Goal: Transaction & Acquisition: Purchase product/service

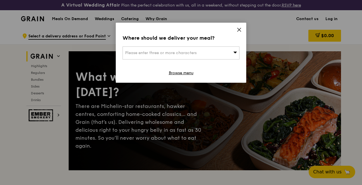
click at [241, 27] on icon at bounding box center [239, 29] width 5 height 5
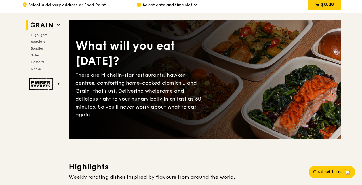
scroll to position [31, 0]
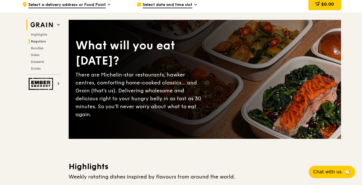
click at [38, 43] on span "Regulars" at bounding box center [38, 41] width 15 height 4
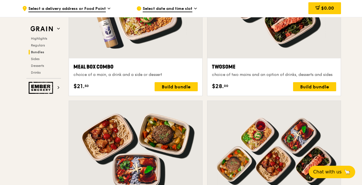
scroll to position [1007, 0]
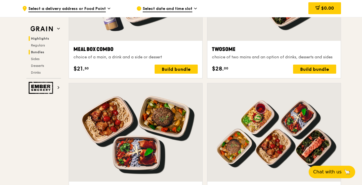
click at [36, 38] on span "Highlights" at bounding box center [40, 39] width 18 height 4
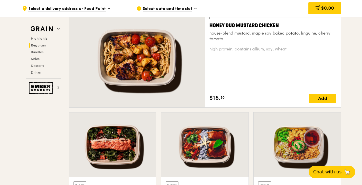
scroll to position [429, 0]
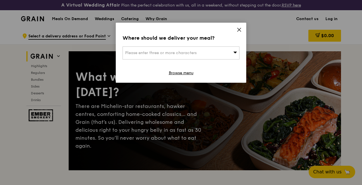
click at [239, 31] on icon at bounding box center [239, 29] width 5 height 5
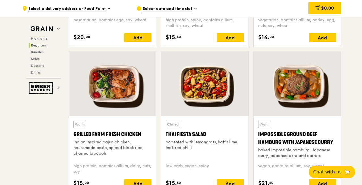
scroll to position [643, 0]
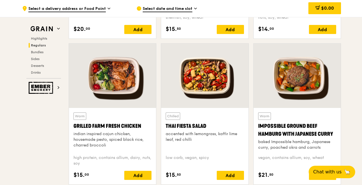
click at [221, 97] on div at bounding box center [204, 76] width 87 height 64
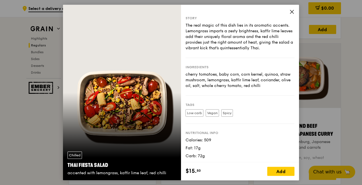
scroll to position [1, 0]
click at [292, 11] on icon at bounding box center [291, 11] width 5 height 5
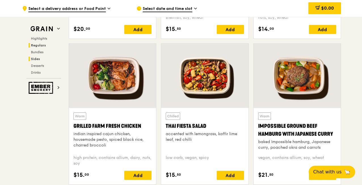
click at [39, 58] on span "Sides" at bounding box center [35, 59] width 9 height 4
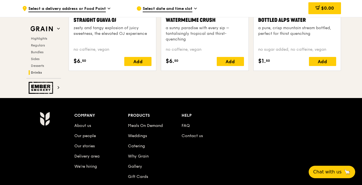
scroll to position [2382, 0]
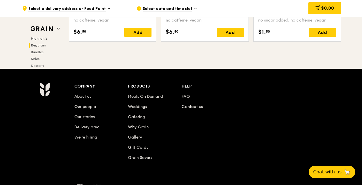
click at [43, 45] on span "Regulars" at bounding box center [38, 45] width 15 height 4
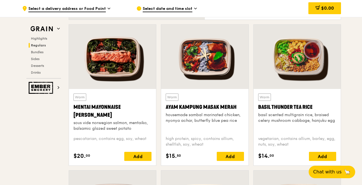
scroll to position [522, 0]
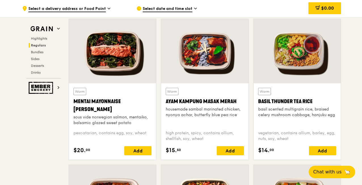
click at [318, 103] on div "Basil Thunder Tea Rice" at bounding box center [297, 102] width 78 height 8
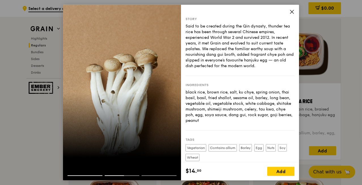
click at [91, 176] on div at bounding box center [85, 176] width 35 height 1
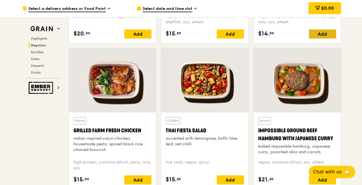
scroll to position [650, 0]
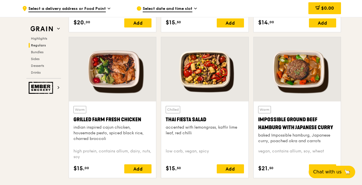
click at [208, 79] on div at bounding box center [204, 69] width 87 height 64
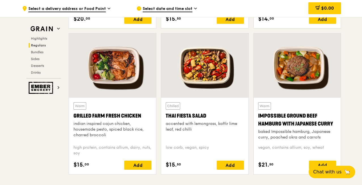
scroll to position [654, 0]
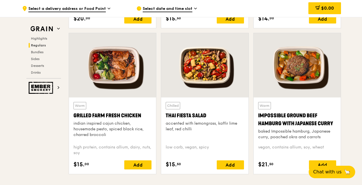
click at [146, 77] on div at bounding box center [112, 65] width 87 height 64
click at [153, 81] on div at bounding box center [112, 65] width 87 height 64
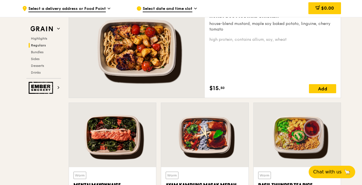
scroll to position [410, 0]
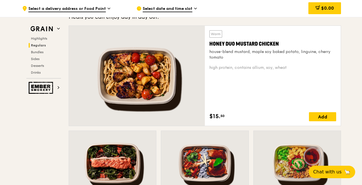
click at [154, 68] on div at bounding box center [137, 76] width 136 height 100
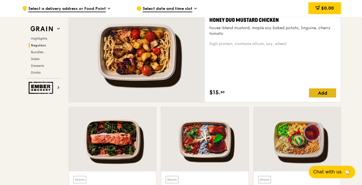
scroll to position [460, 0]
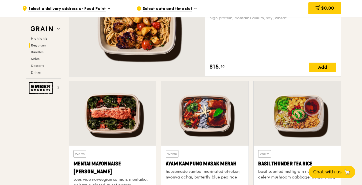
click at [139, 117] on div at bounding box center [112, 113] width 87 height 64
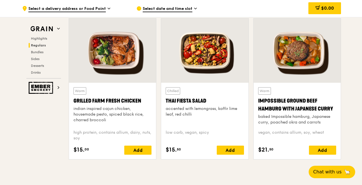
scroll to position [661, 0]
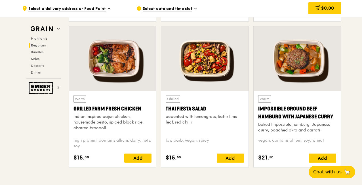
click at [129, 75] on div at bounding box center [112, 58] width 87 height 64
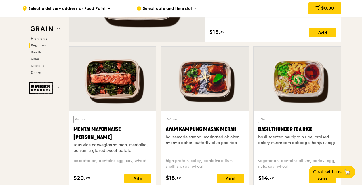
scroll to position [402, 0]
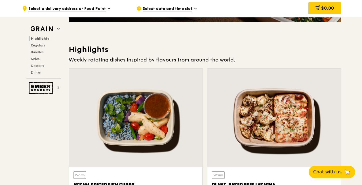
scroll to position [148, 0]
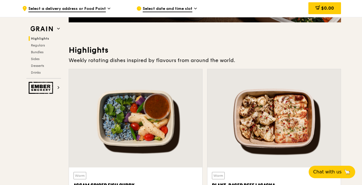
click at [255, 101] on div at bounding box center [273, 118] width 133 height 98
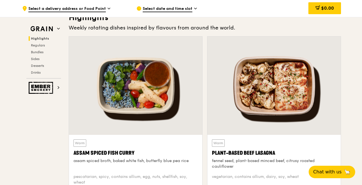
scroll to position [179, 0]
